Goal: Navigation & Orientation: Go to known website

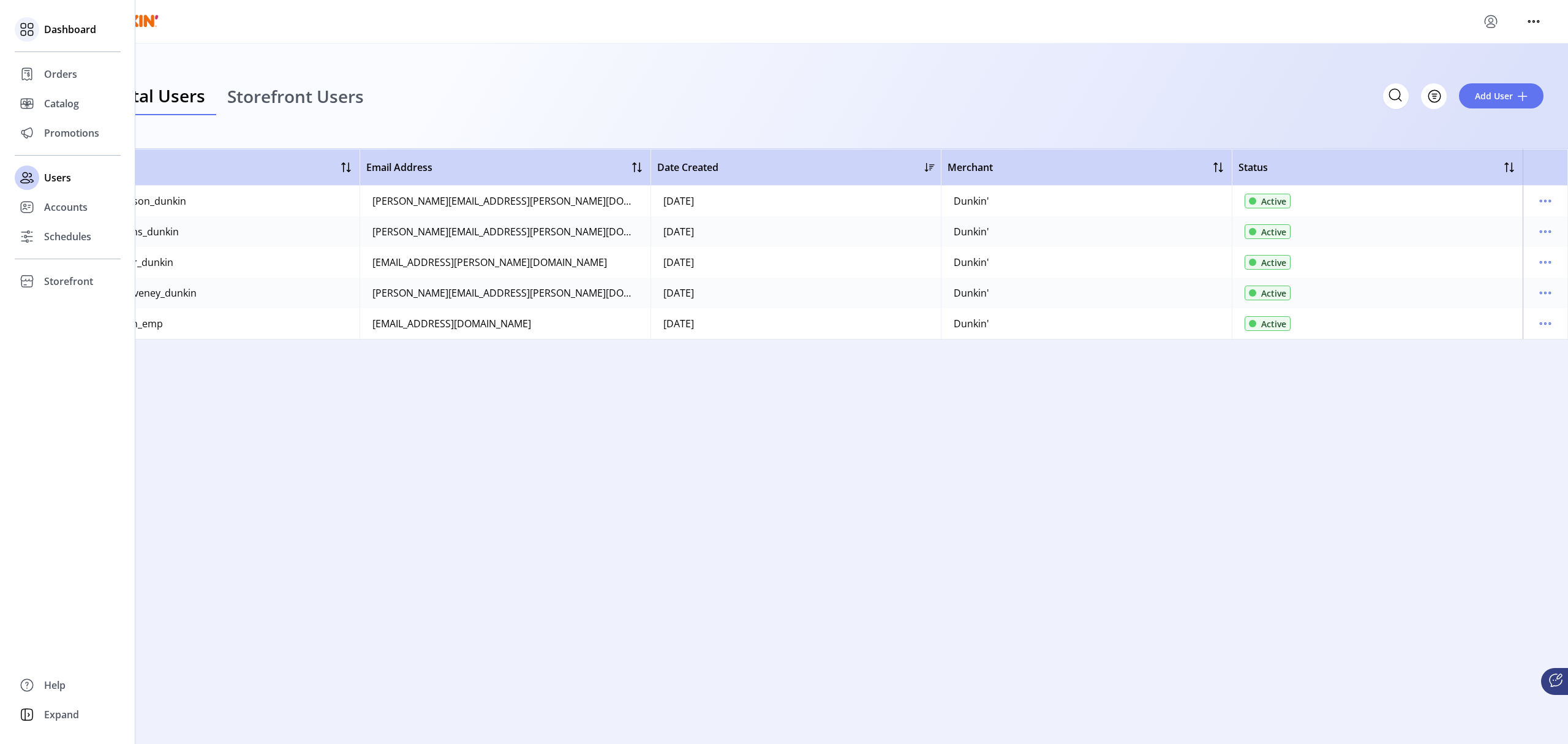
click at [60, 28] on span "Dashboard" at bounding box center [70, 30] width 52 height 15
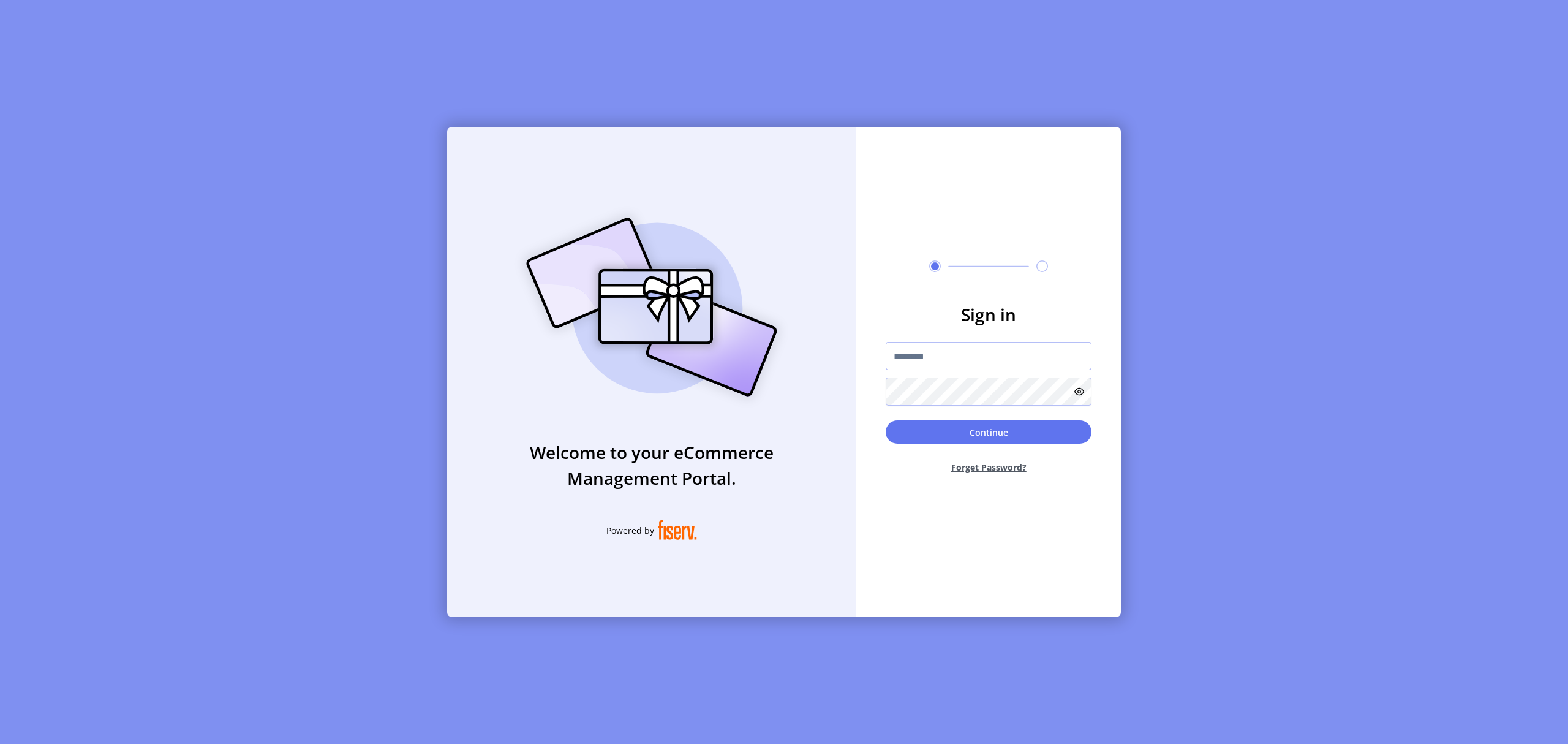
click at [971, 358] on input "text" at bounding box center [988, 356] width 206 height 28
type input "**********"
click at [886, 420] on button "Continue" at bounding box center [988, 432] width 206 height 23
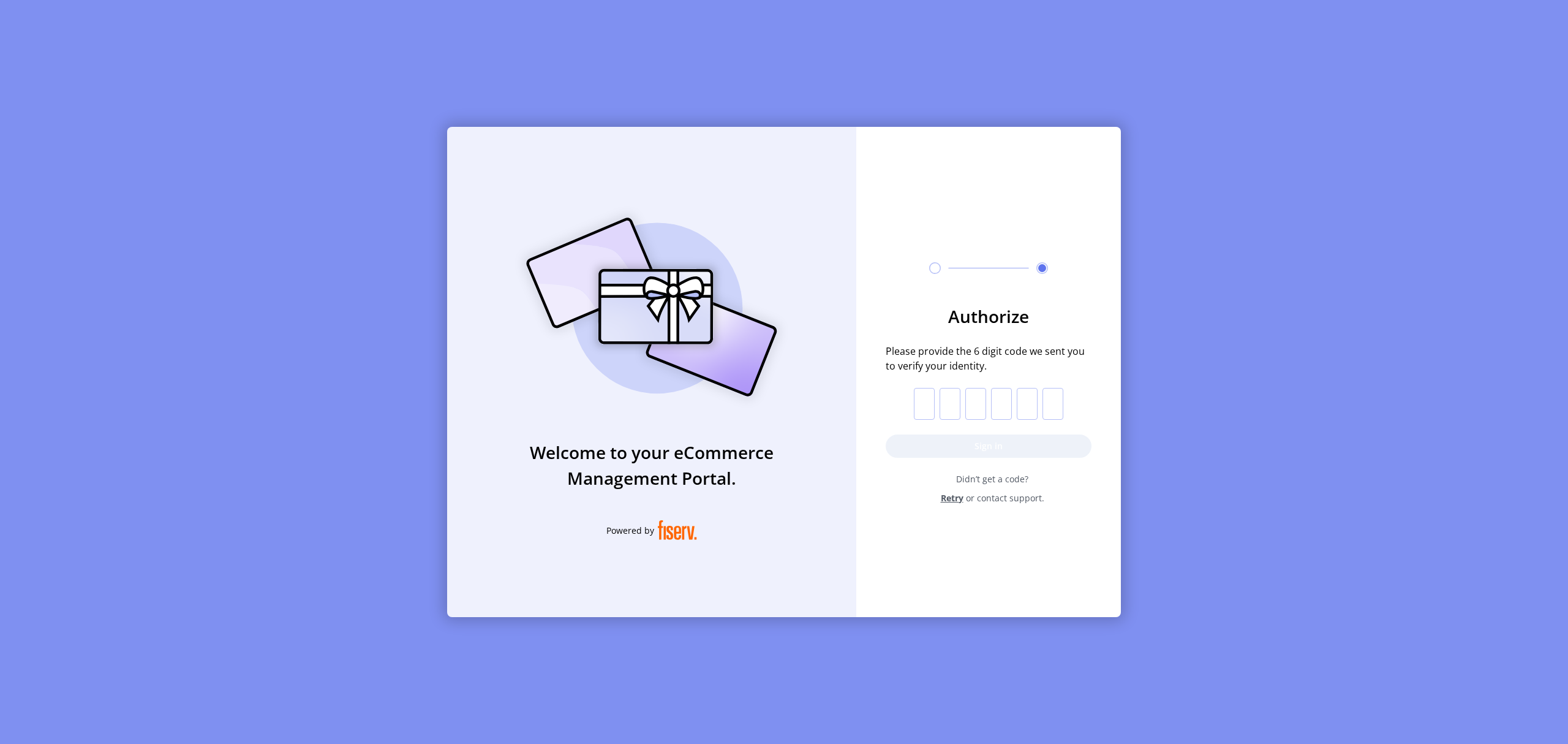
click at [928, 390] on input "text" at bounding box center [924, 403] width 21 height 32
paste input "*"
type input "*"
click at [988, 447] on button "Sign in" at bounding box center [988, 446] width 206 height 23
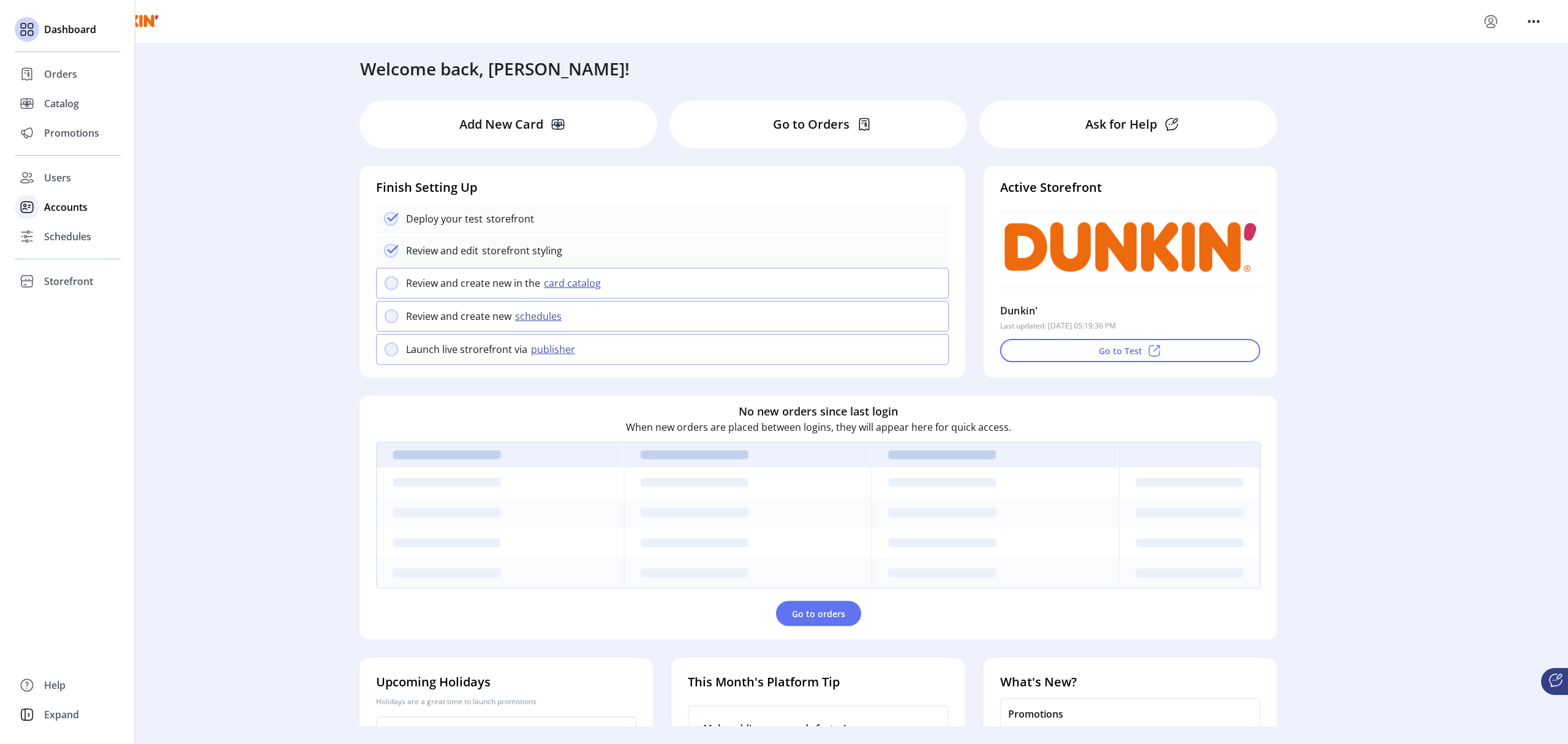
click at [82, 202] on span "Accounts" at bounding box center [66, 207] width 43 height 15
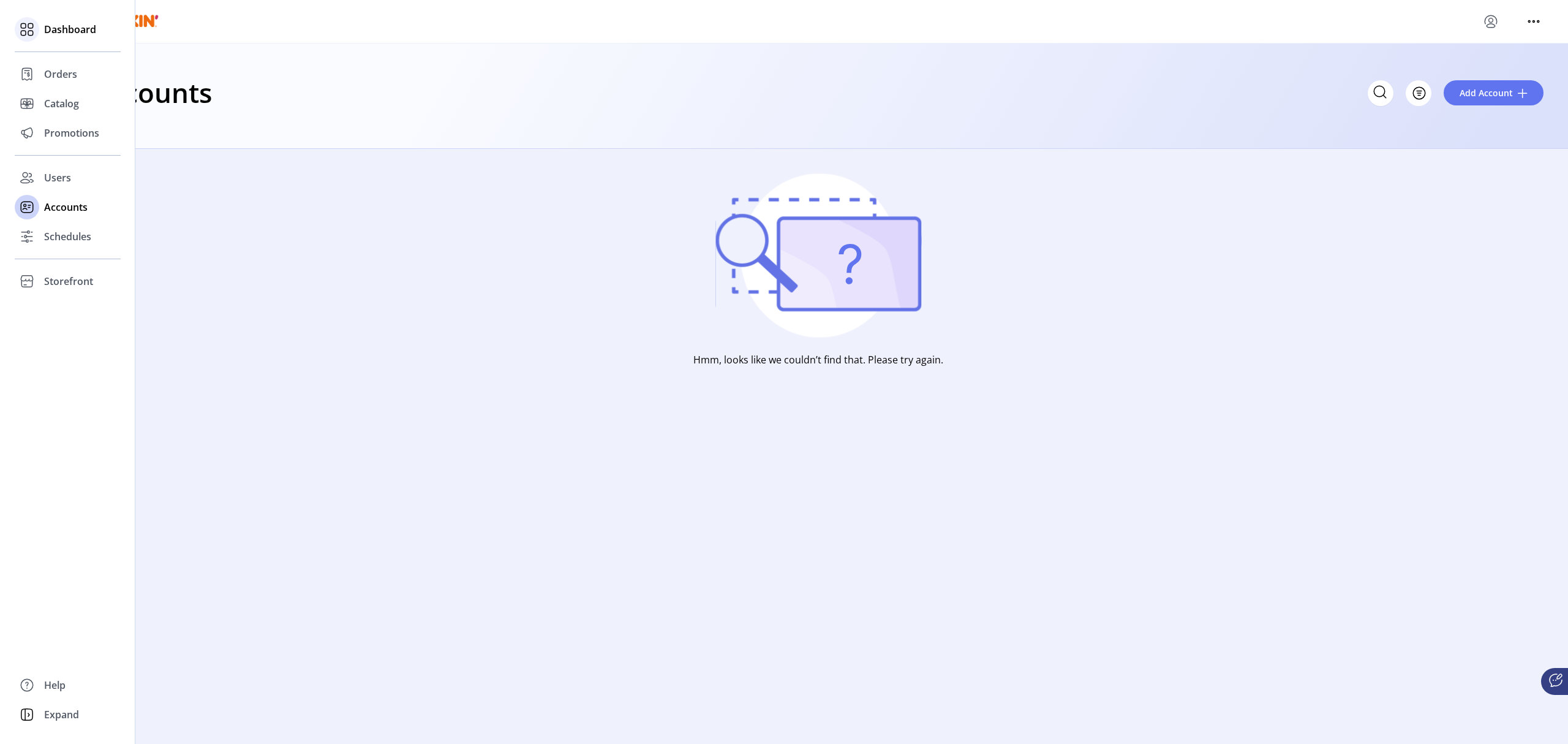
click at [76, 32] on span "Dashboard" at bounding box center [70, 30] width 52 height 15
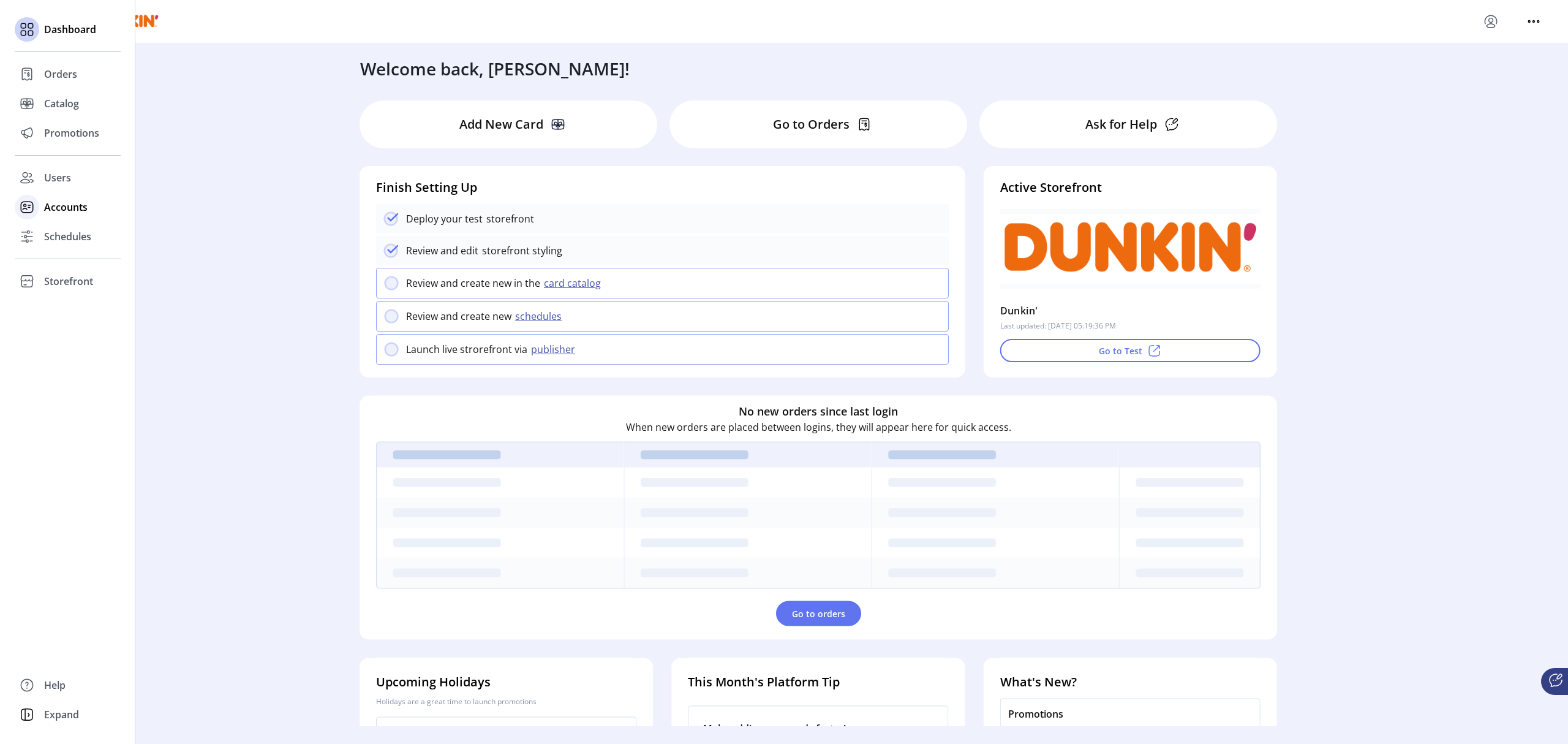
click at [82, 212] on span "Accounts" at bounding box center [66, 207] width 43 height 15
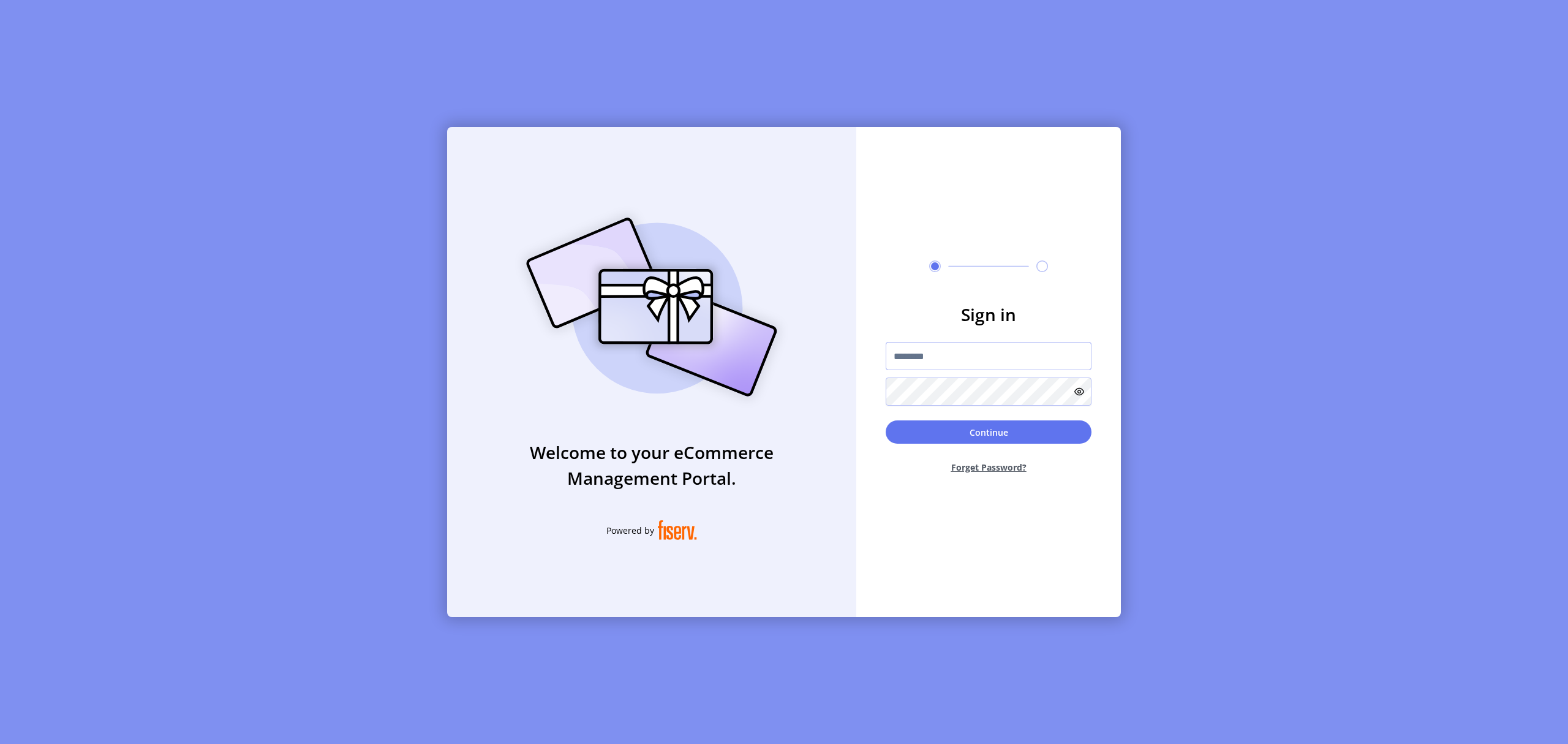
click at [943, 366] on input "text" at bounding box center [988, 356] width 206 height 28
type input "**********"
click at [886, 420] on button "Continue" at bounding box center [988, 432] width 206 height 23
